Goal: Task Accomplishment & Management: Manage account settings

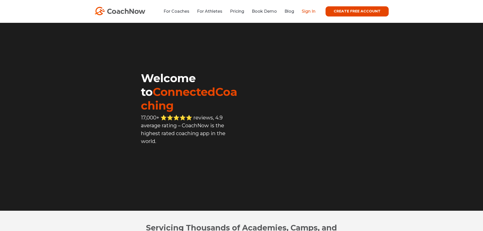
click at [310, 12] on link "Sign In" at bounding box center [309, 11] width 14 height 5
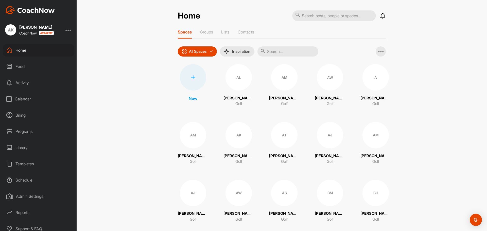
click at [18, 137] on div "Programs" at bounding box center [38, 131] width 71 height 13
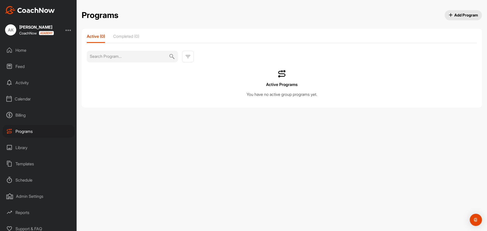
click at [24, 117] on div "Billing" at bounding box center [38, 115] width 71 height 13
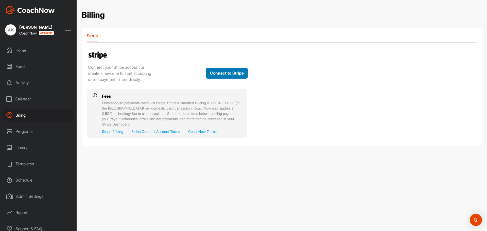
click at [230, 78] on button "Connect to Stripe" at bounding box center [227, 73] width 42 height 11
click at [234, 78] on button "Connect to Stripe" at bounding box center [227, 73] width 42 height 11
click at [211, 78] on button "Connect to Stripe" at bounding box center [227, 73] width 42 height 11
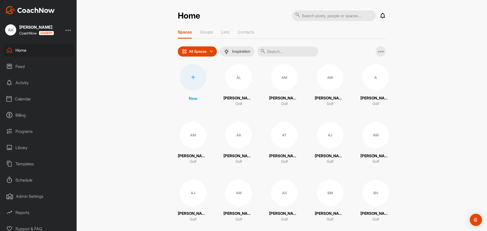
click at [23, 115] on div "Billing" at bounding box center [38, 115] width 71 height 13
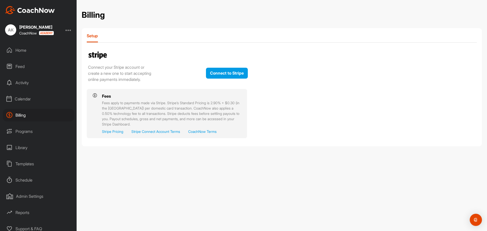
click at [22, 48] on div "Home" at bounding box center [38, 50] width 71 height 13
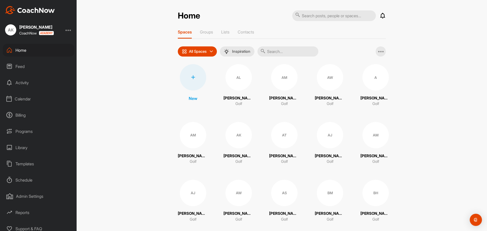
click at [68, 28] on div at bounding box center [68, 30] width 6 height 6
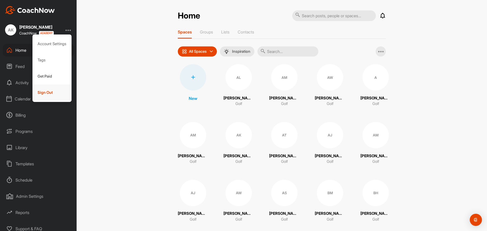
click at [49, 94] on div "Sign Out" at bounding box center [51, 92] width 39 height 16
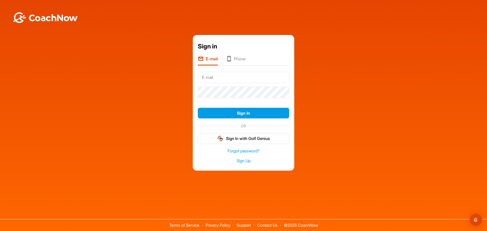
type input "alistair.kyle@trumpturnberry.com"
click at [179, 91] on div "Sign in E-mail Phone alistair.kyle@trumpturnberry.com Sign In OR Sign In with G…" at bounding box center [244, 103] width 482 height 136
click at [198, 108] on button "Sign In" at bounding box center [243, 113] width 91 height 11
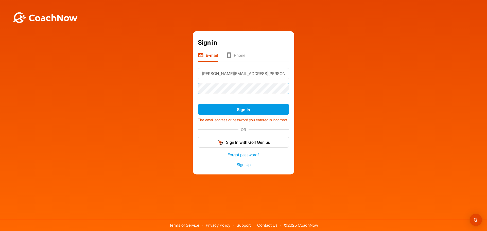
click at [198, 104] on button "Sign In" at bounding box center [243, 109] width 91 height 11
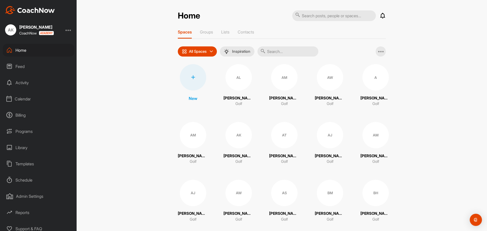
click at [71, 28] on div at bounding box center [68, 30] width 6 height 6
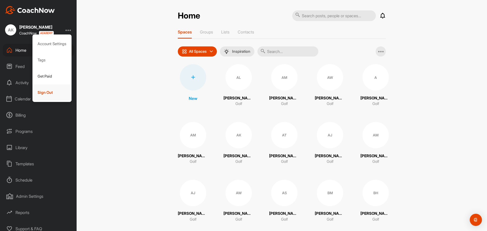
click at [50, 97] on div "Sign Out" at bounding box center [51, 92] width 39 height 16
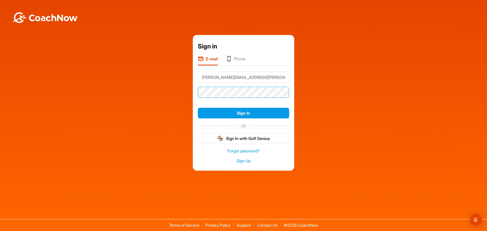
click at [88, 94] on div "Sign in E-mail Phone [PERSON_NAME][EMAIL_ADDRESS][PERSON_NAME][DOMAIN_NAME] Sig…" at bounding box center [244, 103] width 482 height 136
click at [198, 108] on button "Sign In" at bounding box center [243, 113] width 91 height 11
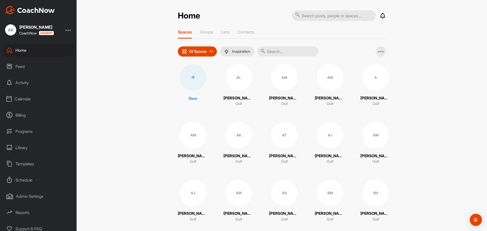
click at [22, 118] on div "Billing" at bounding box center [38, 115] width 71 height 13
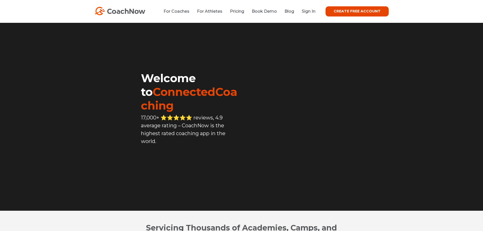
click at [307, 13] on link "Sign In" at bounding box center [309, 11] width 14 height 5
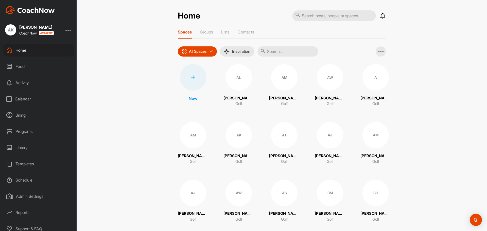
click at [69, 29] on div at bounding box center [68, 30] width 6 height 6
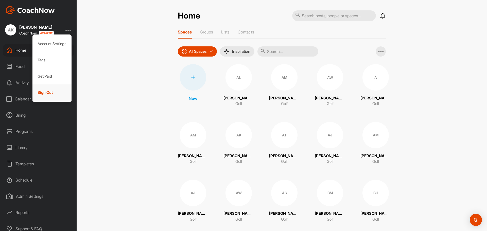
click at [45, 94] on div "Sign Out" at bounding box center [51, 92] width 39 height 16
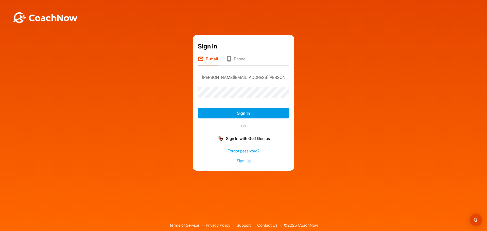
drag, startPoint x: 222, startPoint y: 78, endPoint x: 120, endPoint y: 78, distance: 102.7
click at [120, 78] on div "Sign in E-mail Phone [PERSON_NAME][EMAIL_ADDRESS][PERSON_NAME][DOMAIN_NAME] Sig…" at bounding box center [244, 103] width 482 height 136
type input "[EMAIL_ADDRESS][DOMAIN_NAME]"
click at [198, 108] on button "Sign In" at bounding box center [243, 113] width 91 height 11
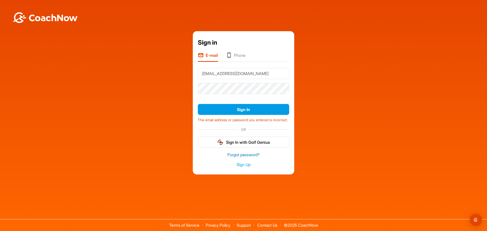
click at [248, 155] on link "Forgot password?" at bounding box center [243, 155] width 91 height 6
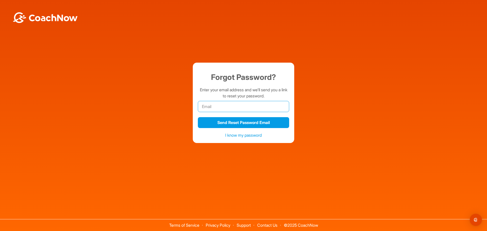
click at [238, 104] on input "email" at bounding box center [243, 106] width 91 height 11
click at [214, 109] on input "email" at bounding box center [243, 106] width 91 height 11
paste input "[EMAIL_ADDRESS][DOMAIN_NAME]"
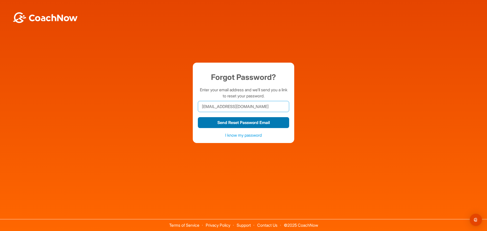
type input "[EMAIL_ADDRESS][DOMAIN_NAME]"
click at [216, 124] on button "Send Reset Password Email" at bounding box center [243, 122] width 91 height 11
click at [268, 105] on input "[EMAIL_ADDRESS][DOMAIN_NAME]" at bounding box center [243, 106] width 91 height 11
drag, startPoint x: 267, startPoint y: 108, endPoint x: 137, endPoint y: 108, distance: 129.8
click at [137, 108] on div "Forgot Password? Enter your email address and we'll send you a link to reset yo…" at bounding box center [244, 103] width 482 height 80
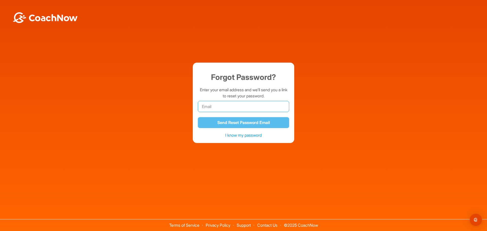
paste input "[EMAIL_ADDRESS][DOMAIN_NAME]"
type input "[EMAIL_ADDRESS][DOMAIN_NAME]"
drag, startPoint x: 219, startPoint y: 211, endPoint x: 234, endPoint y: 150, distance: 62.3
click at [220, 210] on div "Terms of Service Privacy Policy Support Contact Us © 2025 CoachNow" at bounding box center [243, 217] width 487 height 28
click at [261, 105] on input "[EMAIL_ADDRESS][DOMAIN_NAME]" at bounding box center [243, 106] width 91 height 11
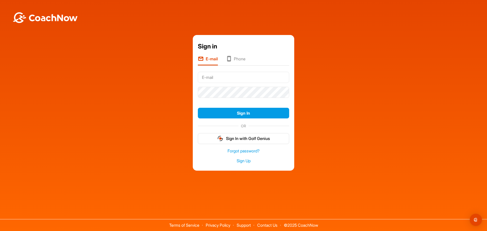
type input "[PERSON_NAME][EMAIL_ADDRESS][PERSON_NAME][DOMAIN_NAME]"
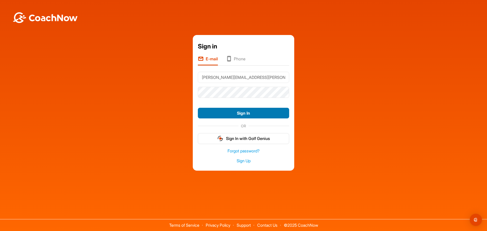
click at [225, 113] on button "Sign In" at bounding box center [243, 113] width 91 height 11
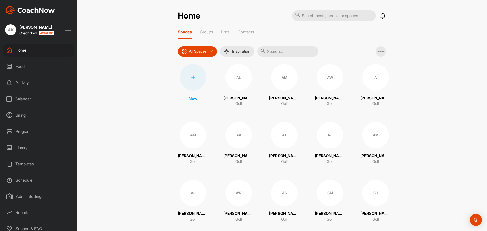
click at [69, 29] on div at bounding box center [68, 30] width 6 height 6
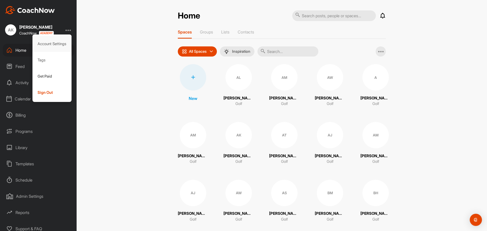
click at [55, 46] on div "Account Settings" at bounding box center [51, 44] width 39 height 16
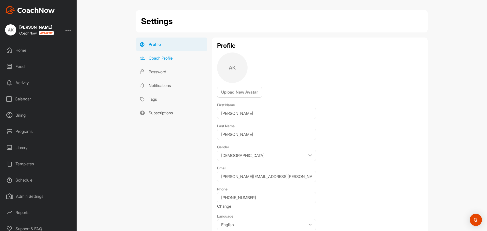
click at [156, 59] on link "Coach Profile" at bounding box center [171, 58] width 71 height 14
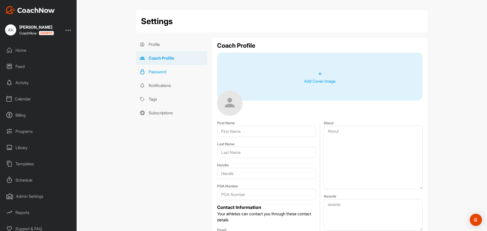
type input "Alistair"
type input "Kyle"
type input "[PERSON_NAME][EMAIL_ADDRESS][PERSON_NAME][DOMAIN_NAME]"
type input "+7 (547) 955-04-30"
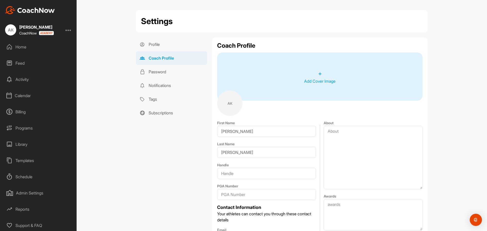
scroll to position [4, 0]
click at [28, 191] on div "Admin Settings" at bounding box center [38, 192] width 71 height 13
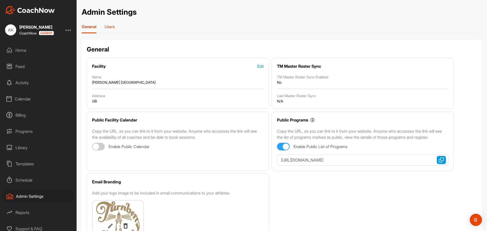
click at [107, 25] on p "Users" at bounding box center [109, 26] width 10 height 5
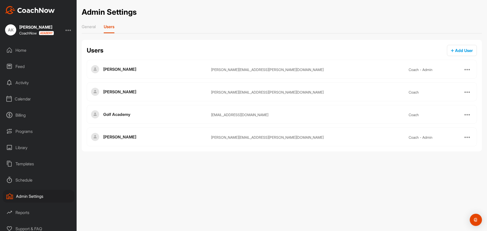
click at [471, 115] on div at bounding box center [467, 114] width 10 height 10
click at [469, 115] on div at bounding box center [467, 114] width 6 height 6
click at [416, 156] on div "Admin Settings General Users Users Add User Alistair Kyle alistair.kyle@trumptu…" at bounding box center [282, 115] width 410 height 231
click at [25, 53] on div "Home" at bounding box center [38, 50] width 71 height 13
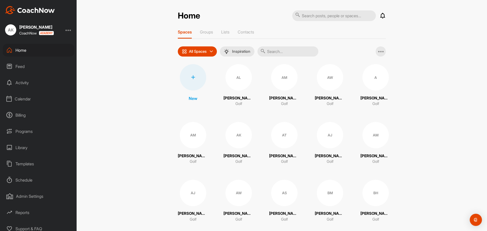
click at [272, 52] on input "text" at bounding box center [287, 51] width 61 height 10
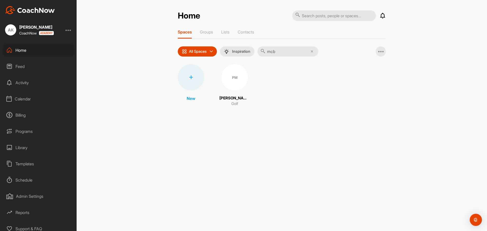
type input "mcb"
click at [237, 83] on div "PM" at bounding box center [234, 77] width 26 height 26
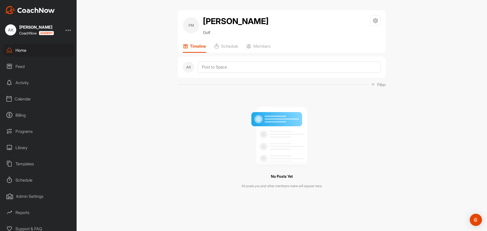
click at [30, 162] on div "Templates" at bounding box center [38, 163] width 71 height 13
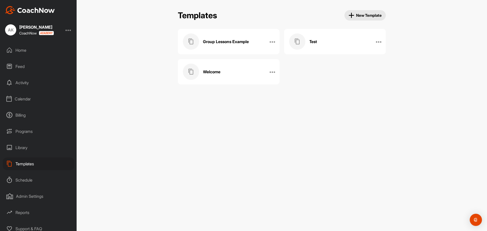
click at [205, 68] on div "Welcome" at bounding box center [223, 72] width 81 height 16
